Goal: Navigation & Orientation: Find specific page/section

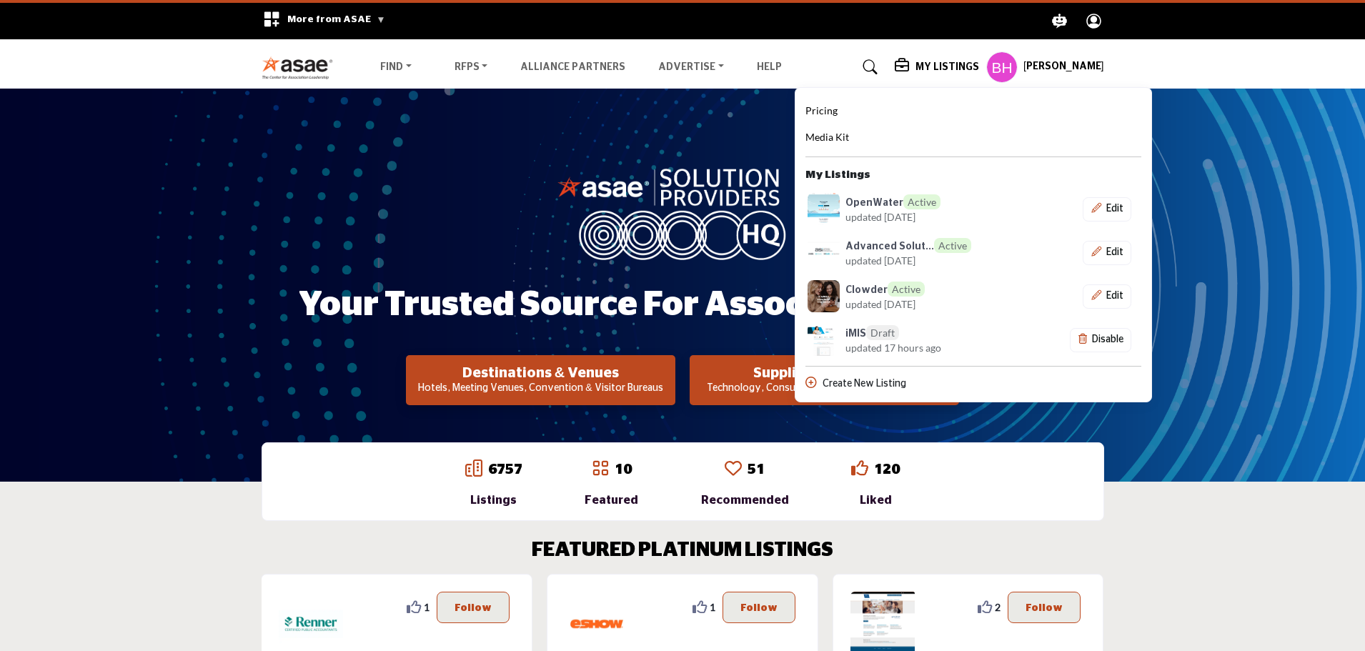
click at [1058, 64] on h5 "[PERSON_NAME]" at bounding box center [1063, 67] width 81 height 14
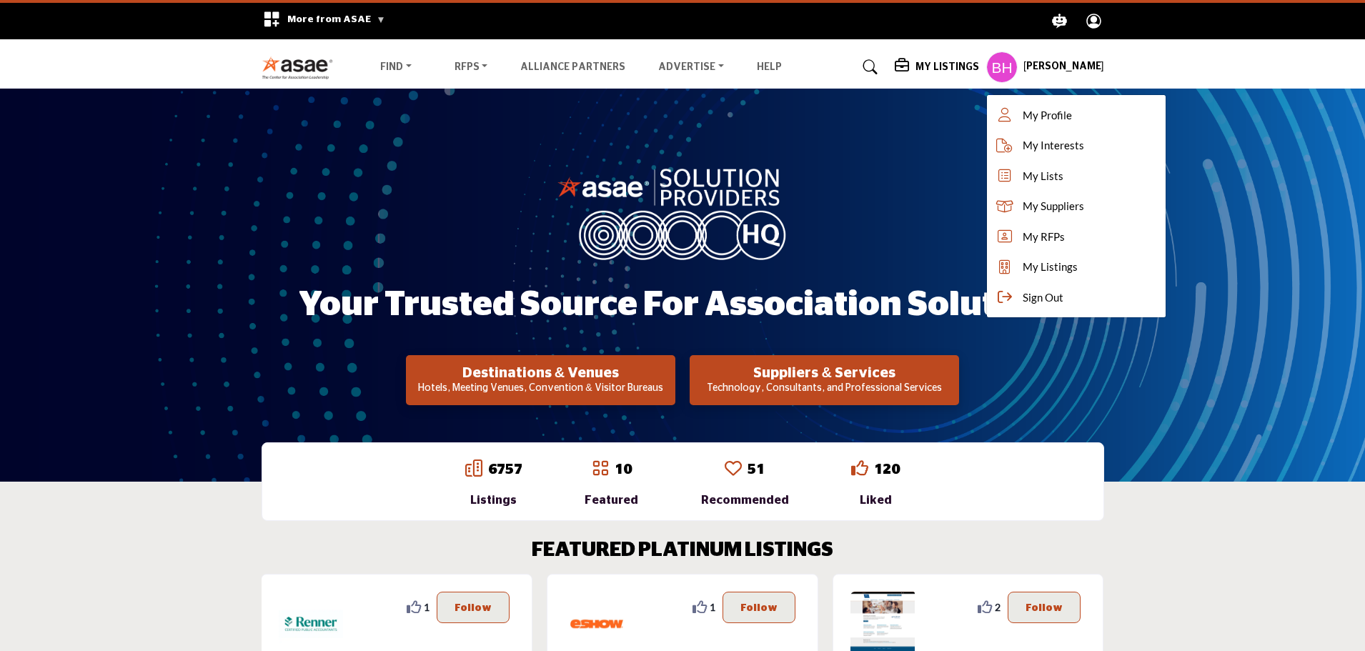
click at [930, 66] on h5 "My Listings" at bounding box center [947, 67] width 64 height 13
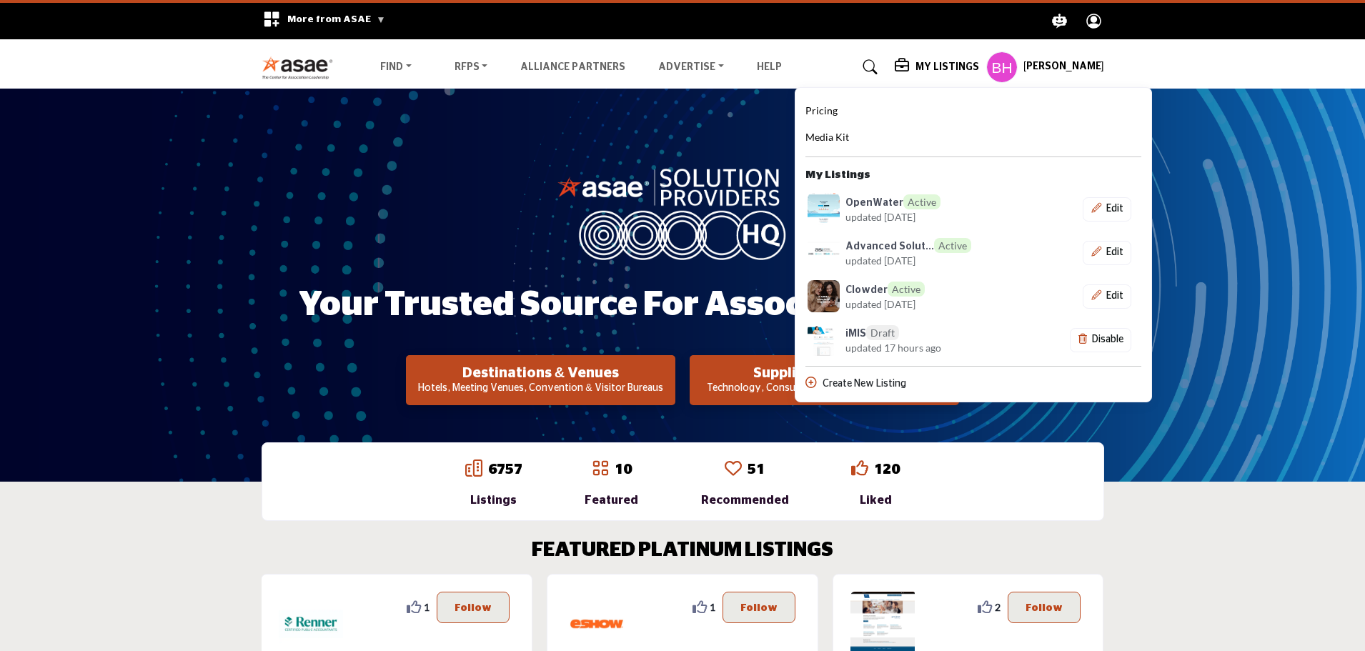
click at [854, 106] on div "Pricing" at bounding box center [973, 111] width 336 height 17
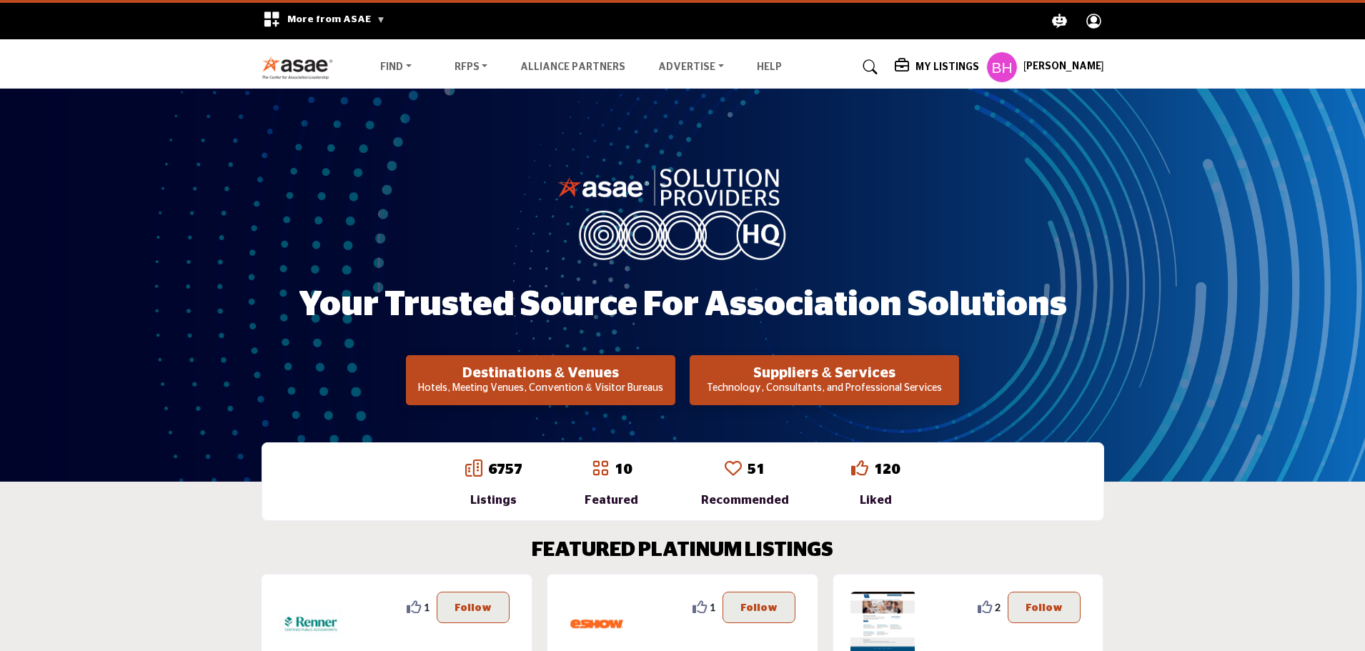
click at [937, 72] on h5 "My Listings" at bounding box center [947, 67] width 64 height 13
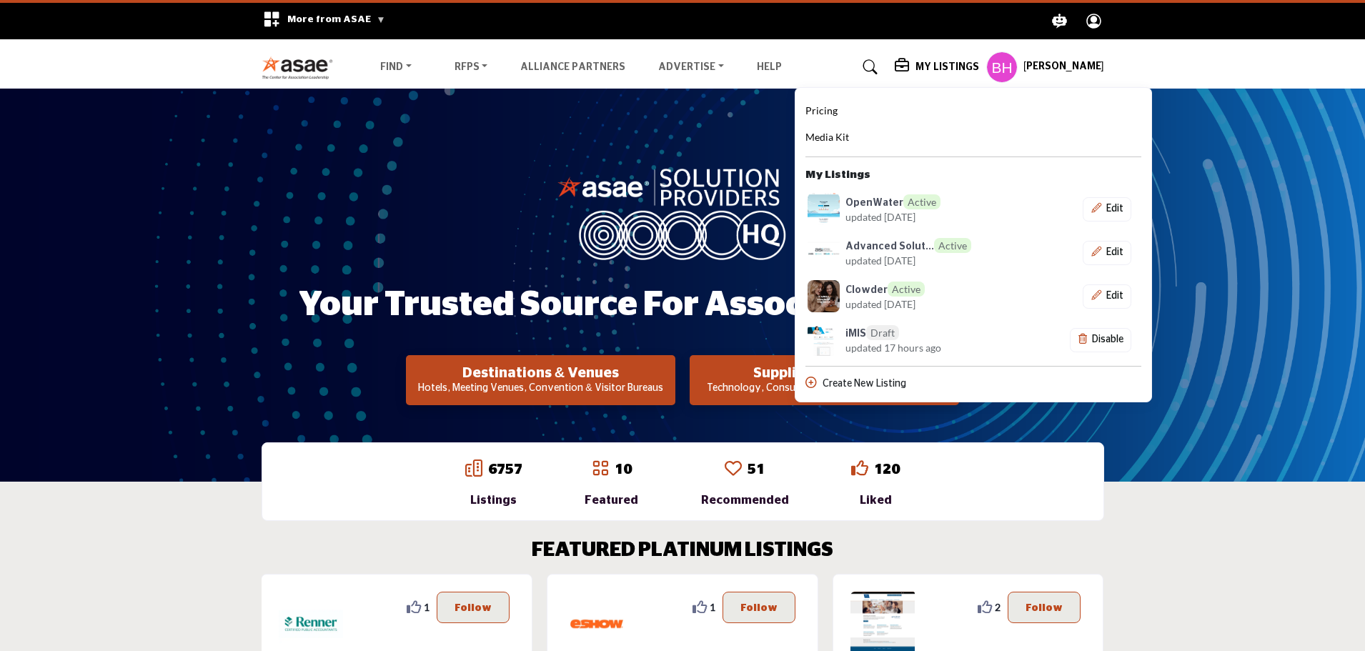
click at [830, 110] on span "Pricing" at bounding box center [821, 110] width 32 height 12
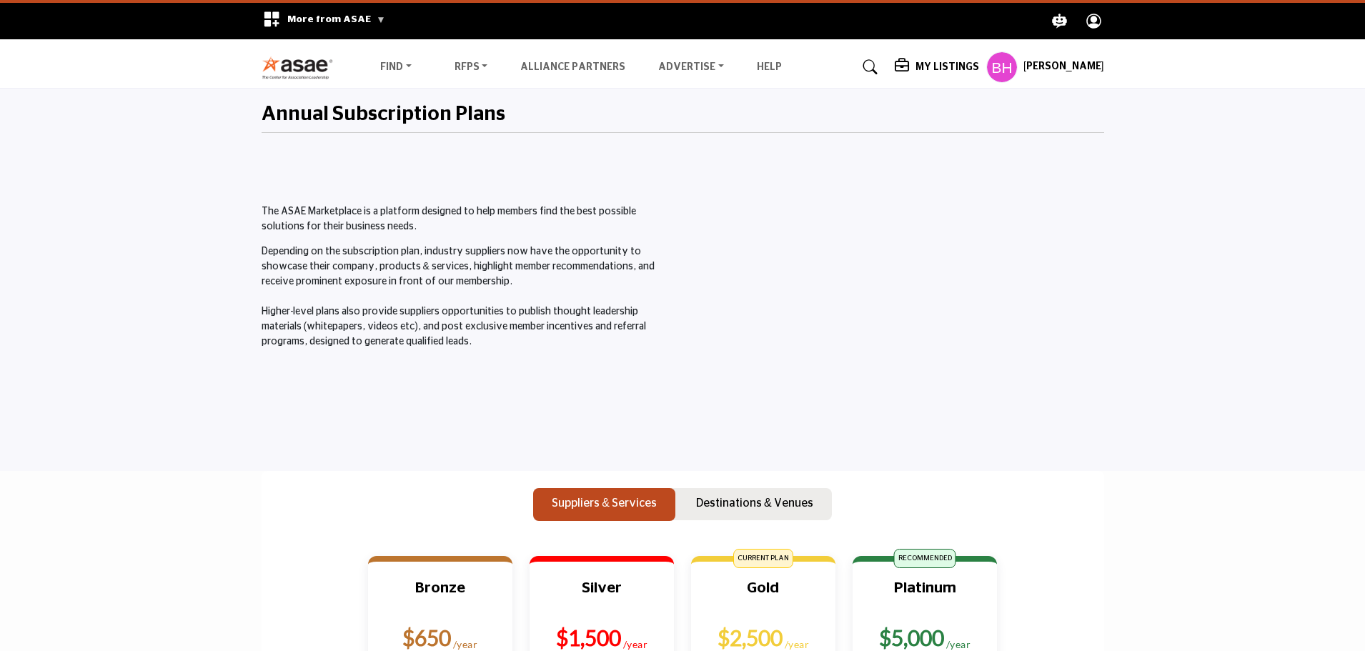
click at [931, 68] on h5 "My Listings" at bounding box center [947, 67] width 64 height 13
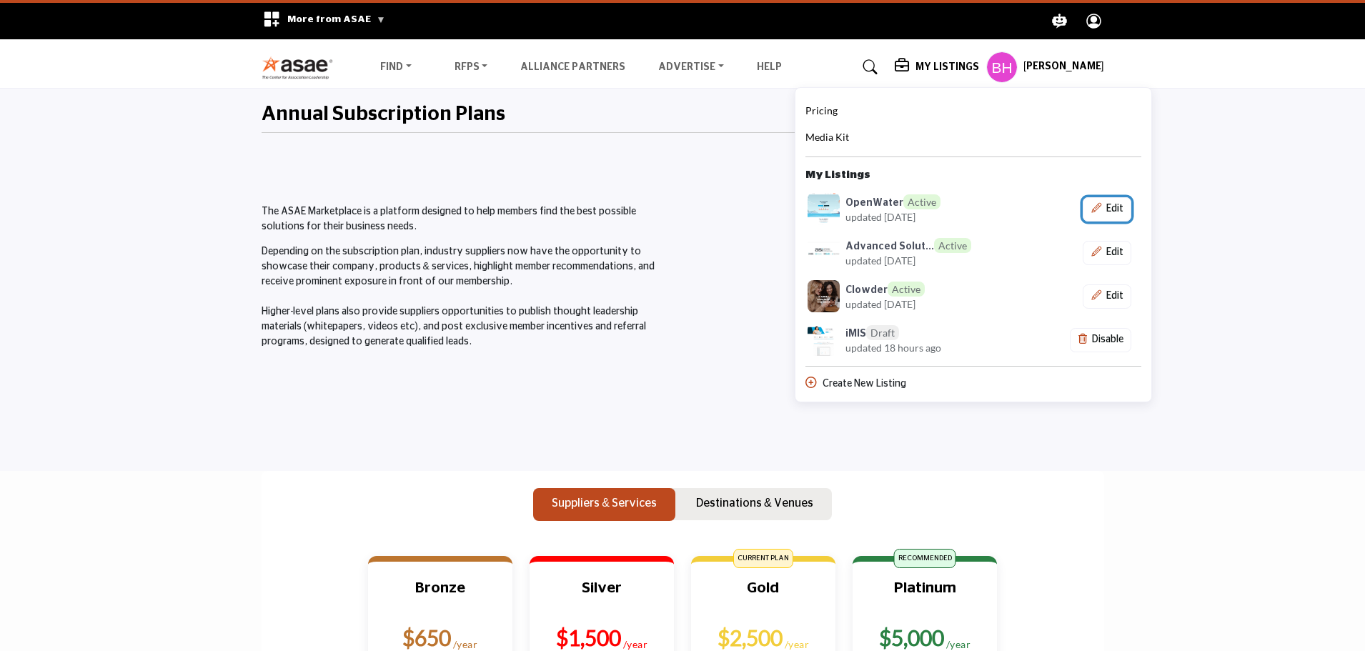
click at [1108, 207] on button "Edit" at bounding box center [1106, 209] width 49 height 24
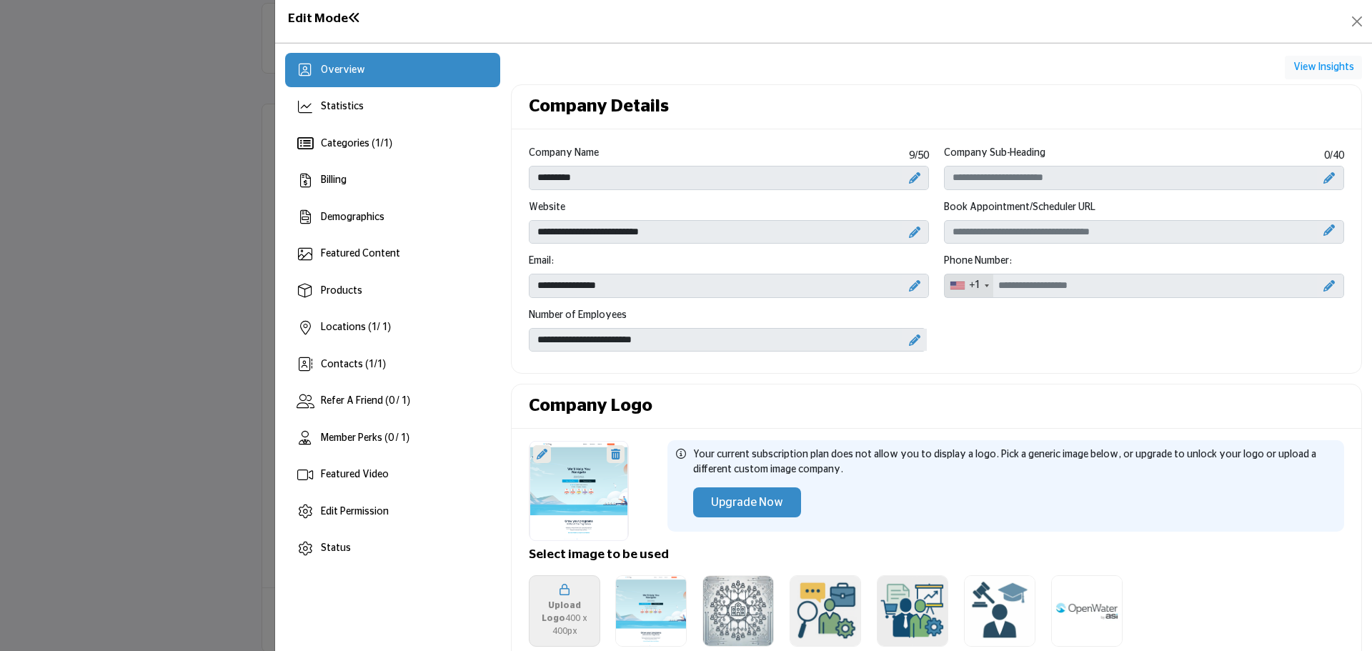
click at [394, 466] on div "Featured Video" at bounding box center [392, 475] width 215 height 34
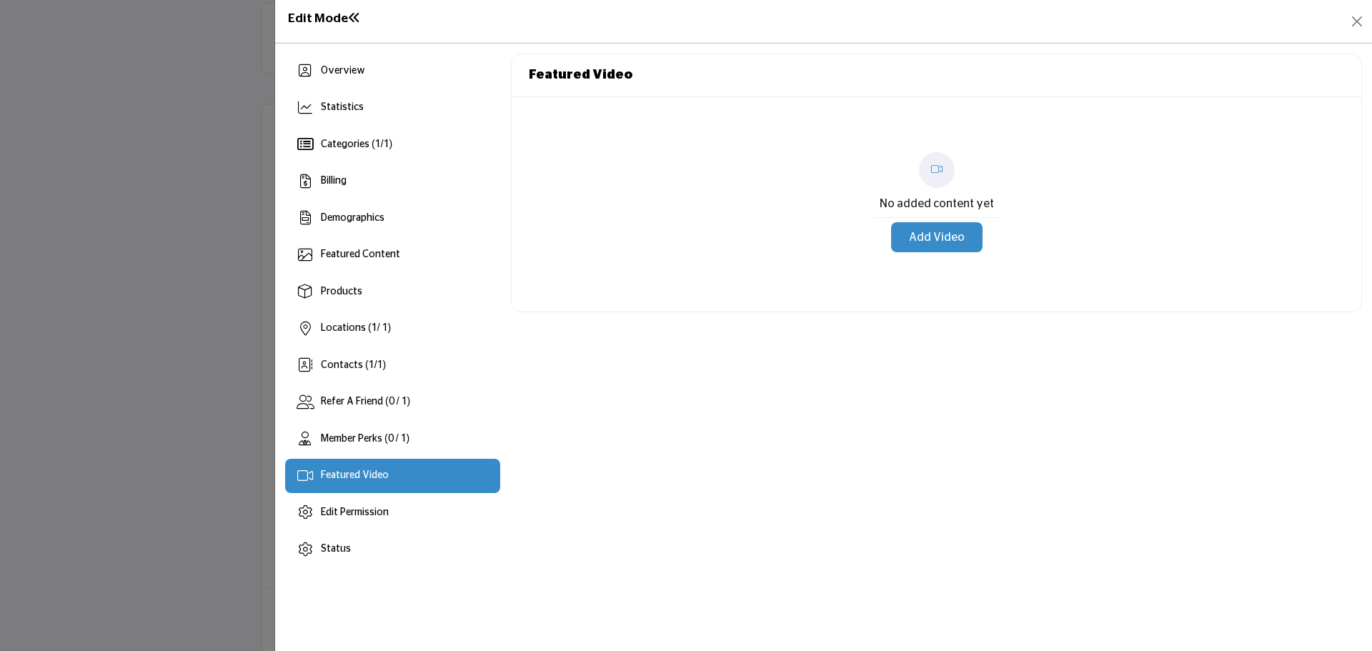
click at [349, 251] on span "Featured Content" at bounding box center [360, 254] width 79 height 10
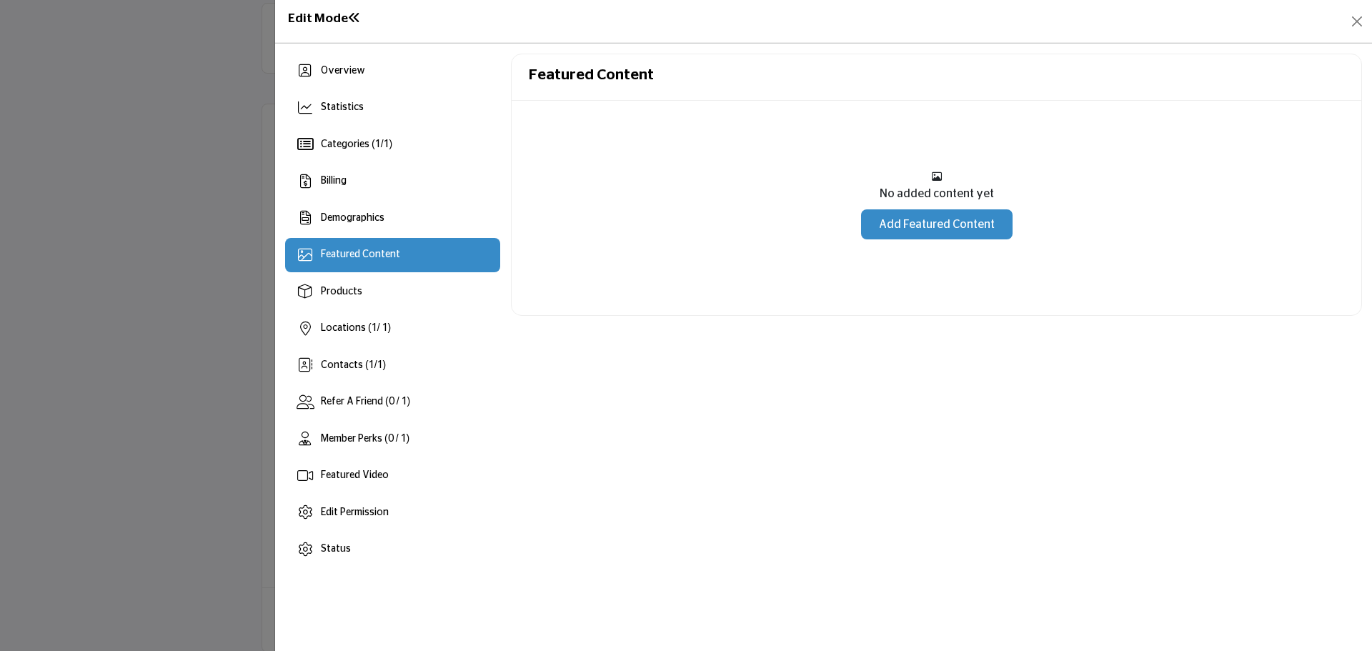
click at [1371, 17] on div "Edit Mode" at bounding box center [823, 21] width 1097 height 43
click at [1367, 18] on div "Edit Mode" at bounding box center [823, 21] width 1097 height 43
click at [1356, 17] on button "Close" at bounding box center [1357, 21] width 20 height 20
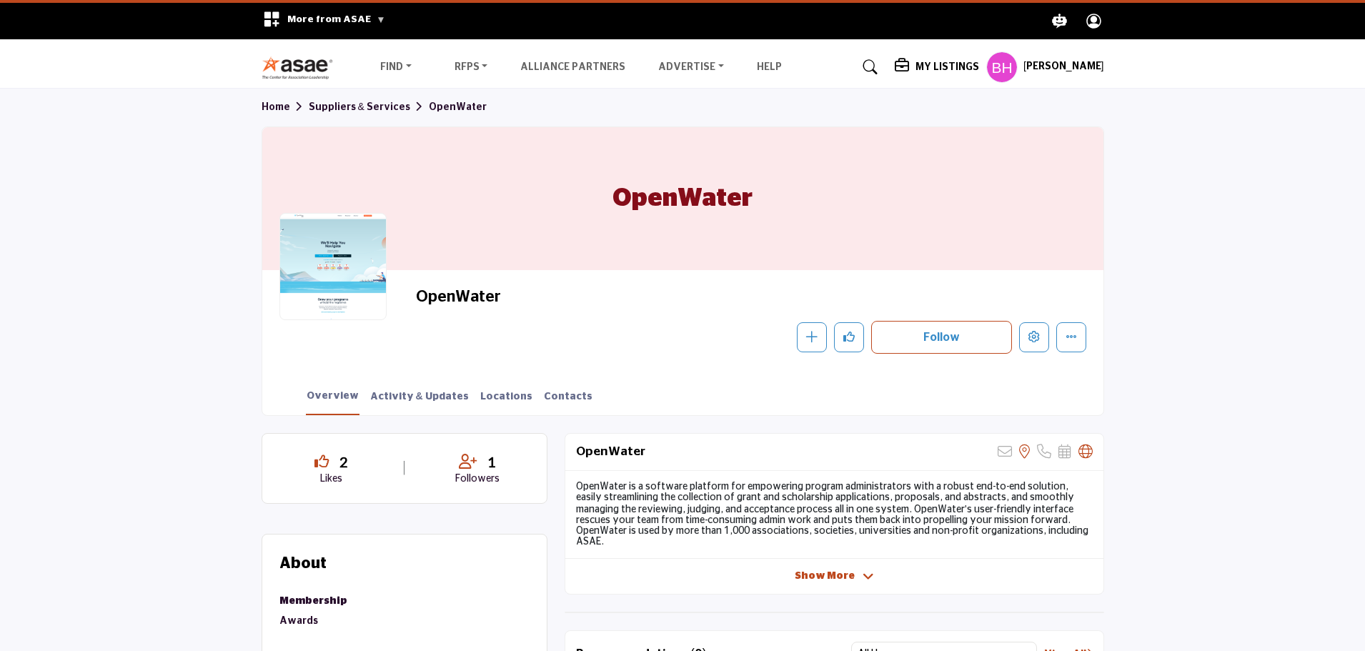
click at [957, 64] on h5 "My Listings" at bounding box center [947, 67] width 64 height 13
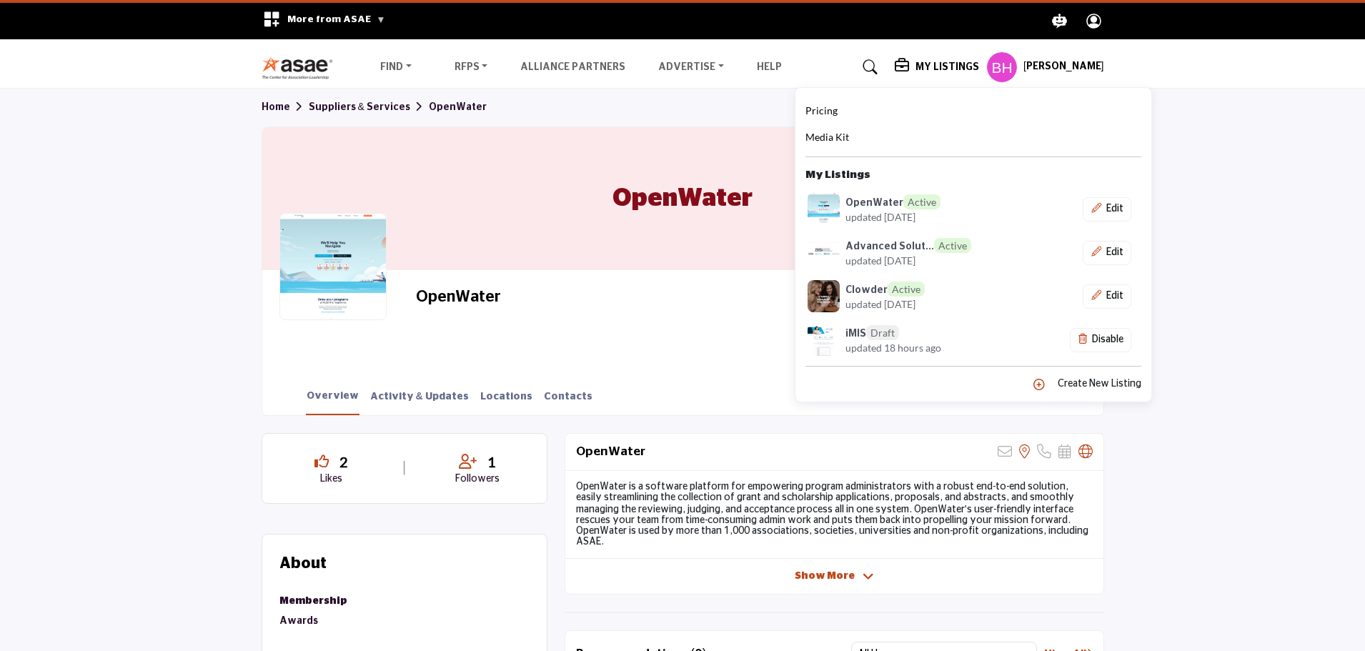
click at [834, 107] on span "Pricing" at bounding box center [821, 110] width 32 height 12
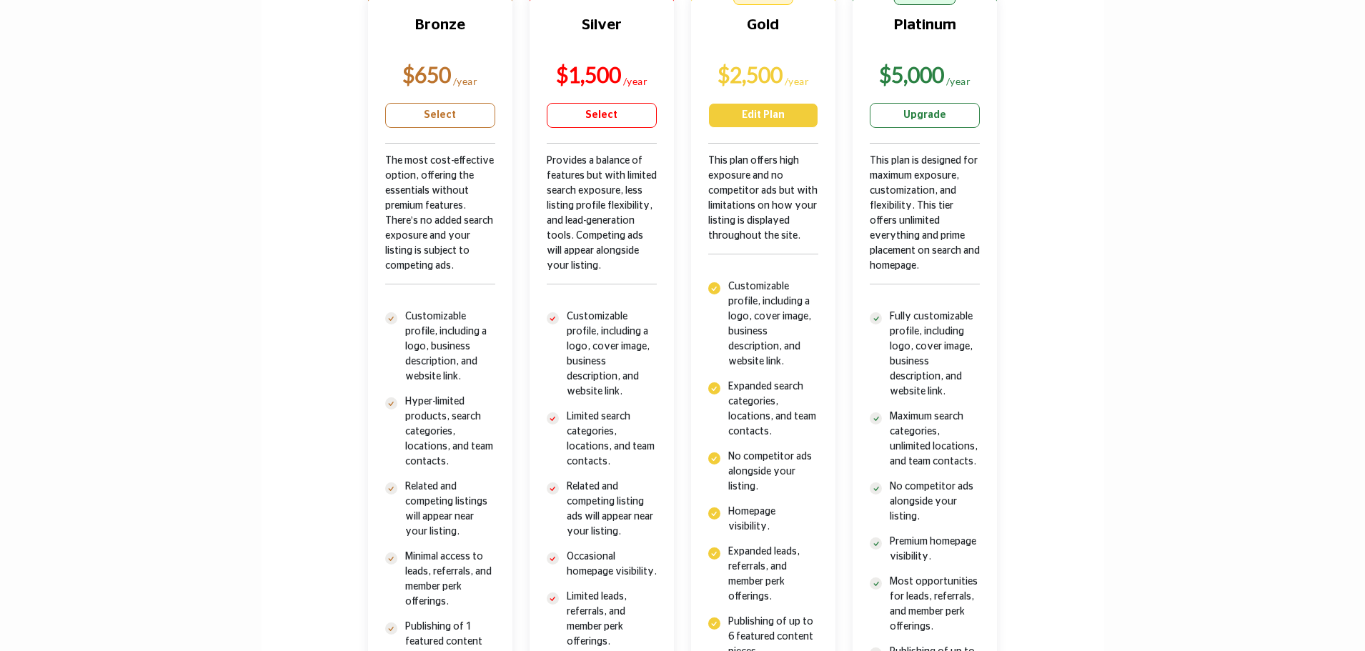
scroll to position [714, 0]
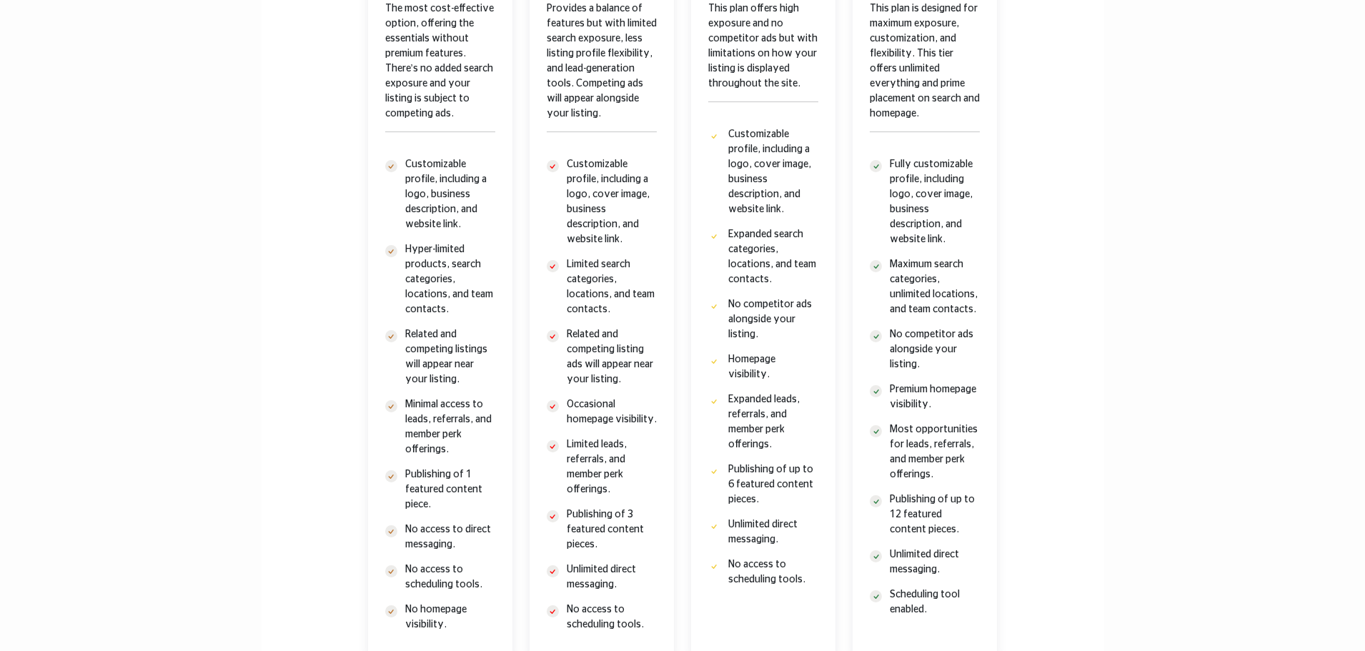
click at [327, 470] on div "Bronze $650 /year Silver $1,500 Gold" at bounding box center [683, 233] width 808 height 854
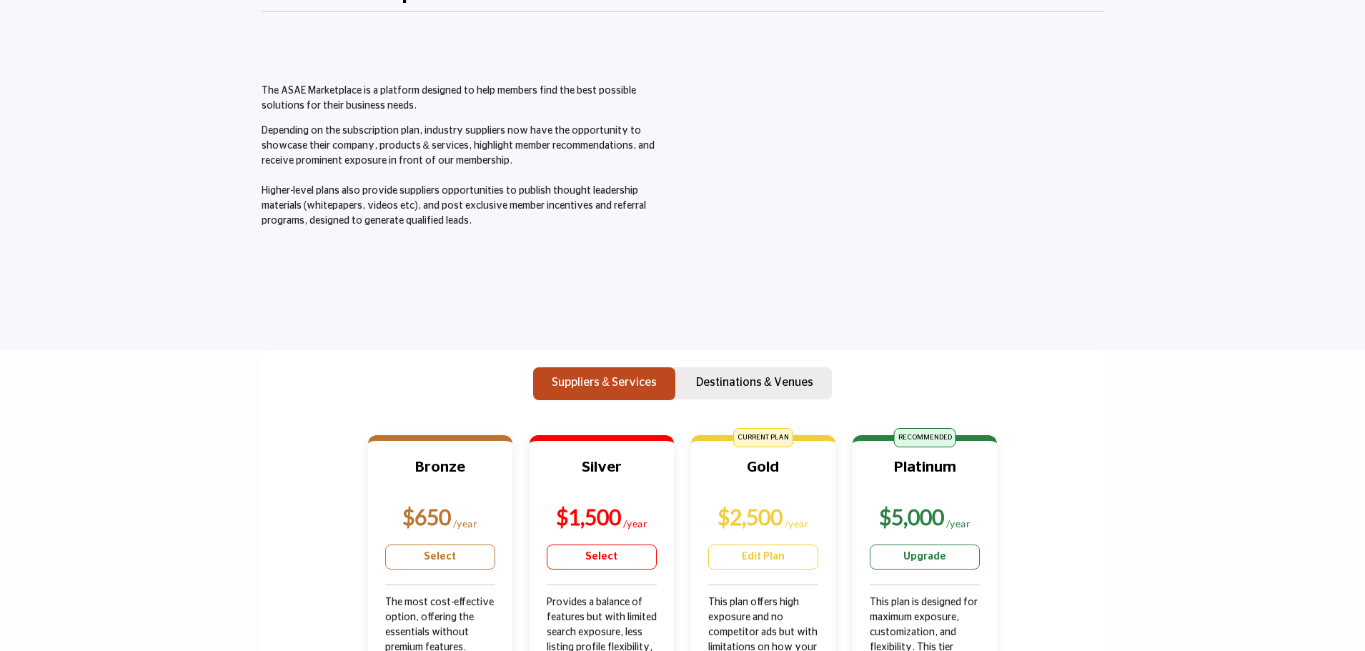
scroll to position [0, 0]
